Goal: Use online tool/utility: Utilize a website feature to perform a specific function

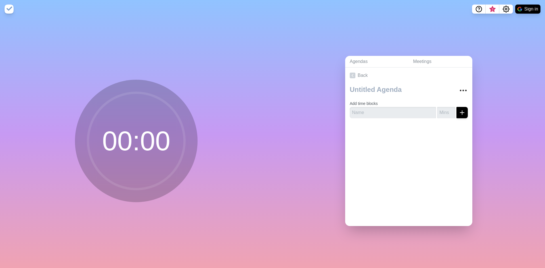
click at [155, 136] on circle at bounding box center [136, 141] width 96 height 96
click at [9, 9] on img at bounding box center [9, 9] width 9 height 9
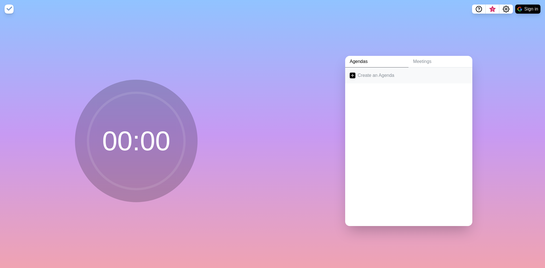
click at [352, 74] on line at bounding box center [352, 75] width 0 height 3
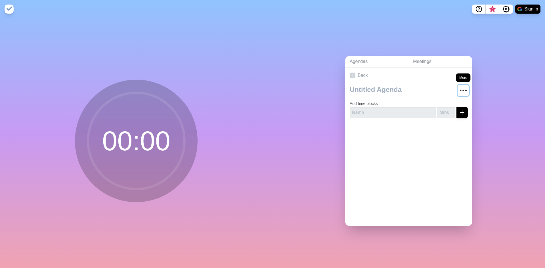
click at [459, 92] on icon "More" at bounding box center [463, 90] width 9 height 9
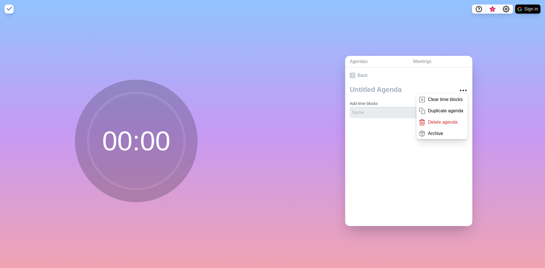
click at [398, 146] on div "Back Clear time blocks Duplicate agenda Delete agenda Archive Add time blocks" at bounding box center [408, 147] width 127 height 159
click at [374, 107] on input "text" at bounding box center [393, 112] width 86 height 11
click at [460, 87] on icon "More" at bounding box center [463, 90] width 9 height 9
click at [437, 111] on input "number" at bounding box center [446, 112] width 18 height 11
click at [459, 110] on icon "submit" at bounding box center [462, 112] width 7 height 7
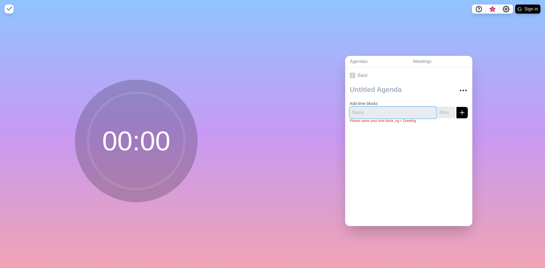
click at [389, 111] on input "text" at bounding box center [393, 112] width 86 height 11
type input "dfdf"
type input "2"
click at [452, 146] on div at bounding box center [408, 139] width 127 height 23
click at [459, 111] on icon "submit" at bounding box center [462, 112] width 7 height 7
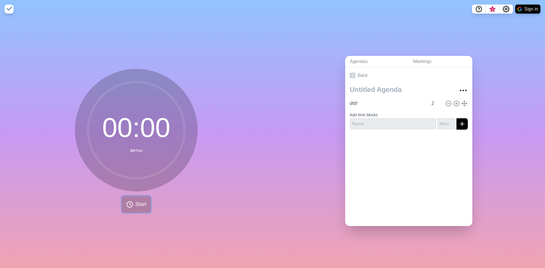
click at [137, 201] on span "Start" at bounding box center [140, 205] width 11 height 8
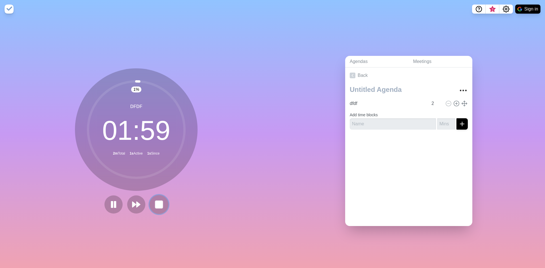
click at [161, 203] on icon at bounding box center [159, 205] width 10 height 10
